Goal: Transaction & Acquisition: Purchase product/service

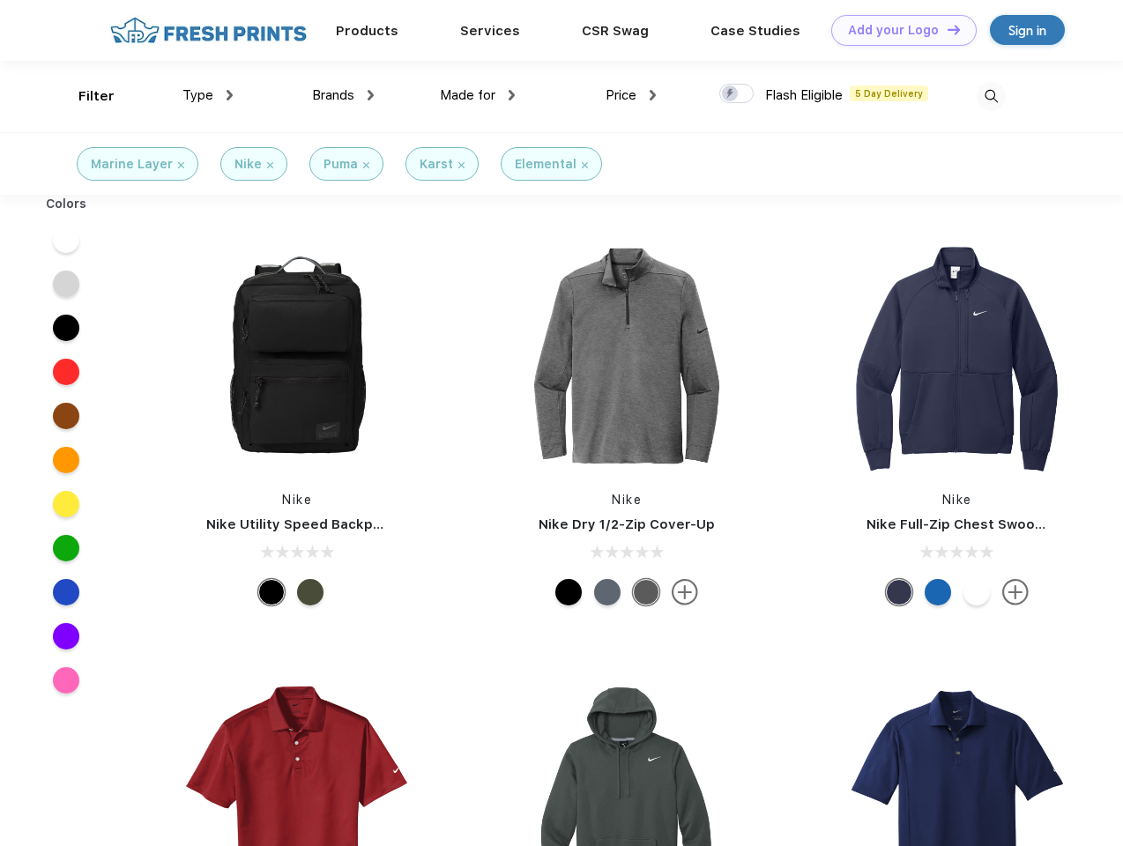
click at [897, 30] on link "Add your Logo Design Tool" at bounding box center [903, 30] width 145 height 31
click at [0, 0] on div "Design Tool" at bounding box center [0, 0] width 0 height 0
click at [946, 29] on link "Add your Logo Design Tool" at bounding box center [903, 30] width 145 height 31
click at [85, 96] on div "Filter" at bounding box center [96, 96] width 36 height 20
click at [208, 95] on span "Type" at bounding box center [197, 95] width 31 height 16
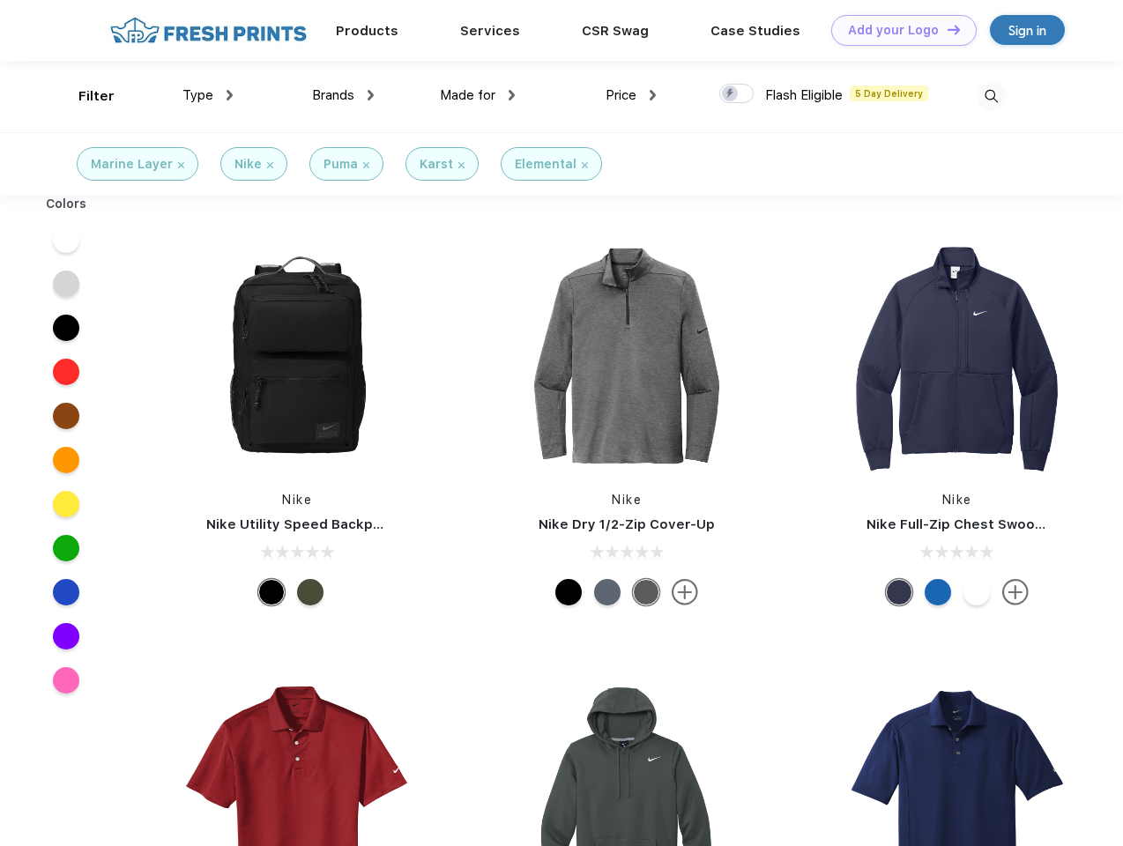
click at [343, 95] on span "Brands" at bounding box center [333, 95] width 42 height 16
click at [478, 95] on span "Made for" at bounding box center [468, 95] width 56 height 16
click at [631, 95] on span "Price" at bounding box center [621, 95] width 31 height 16
click at [737, 94] on div at bounding box center [736, 93] width 34 height 19
click at [731, 94] on input "checkbox" at bounding box center [724, 88] width 11 height 11
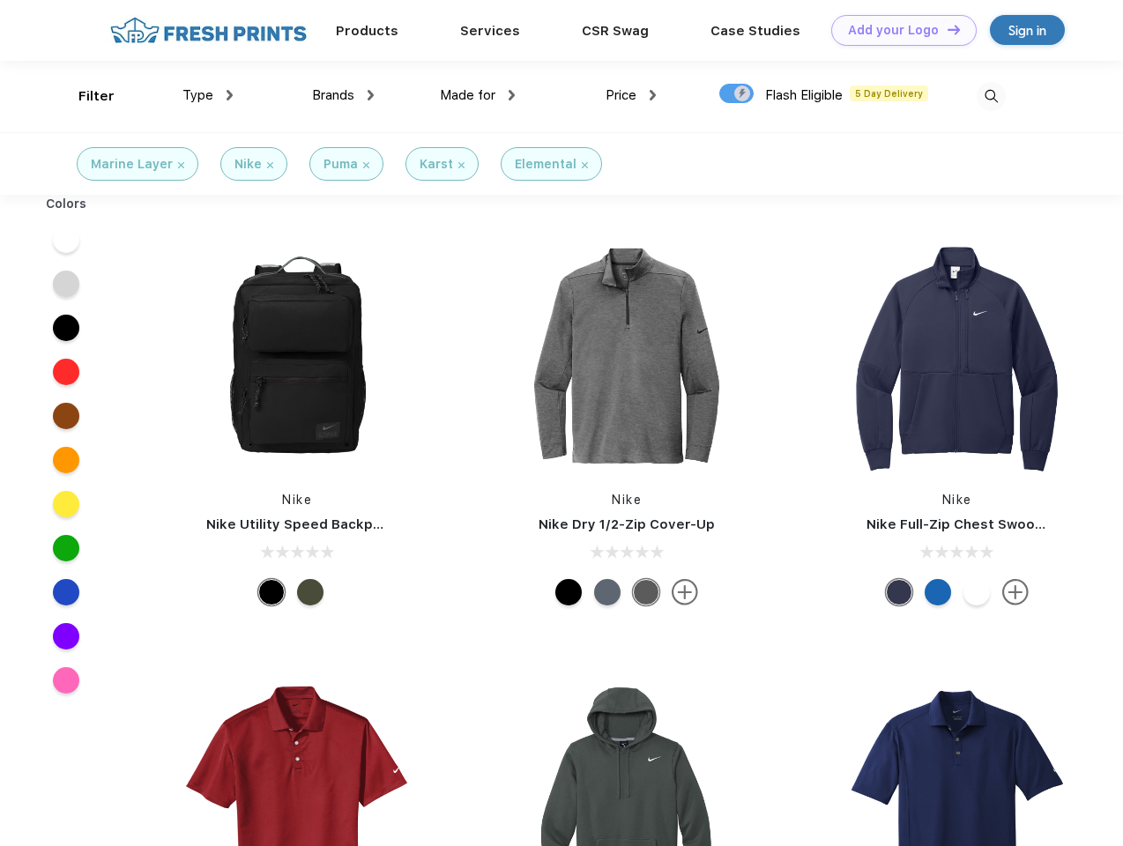
click at [991, 96] on img at bounding box center [991, 96] width 29 height 29
